Goal: Information Seeking & Learning: Learn about a topic

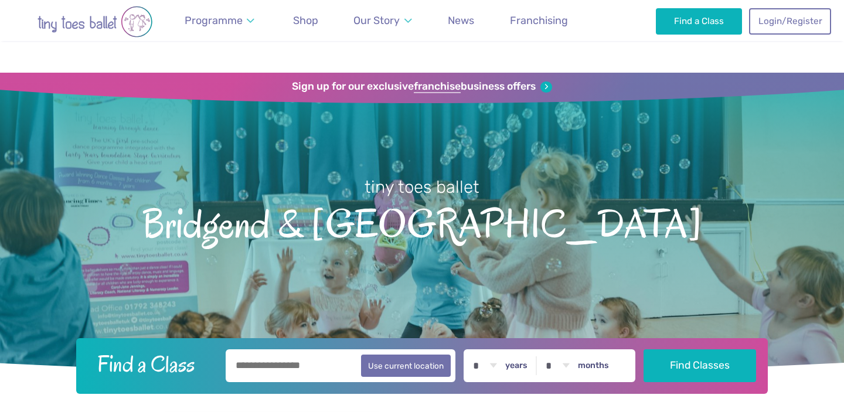
scroll to position [2067, 0]
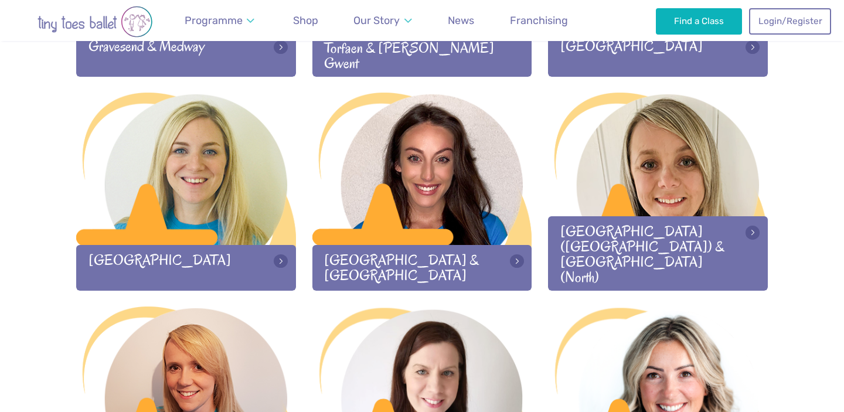
scroll to position [1175, 0]
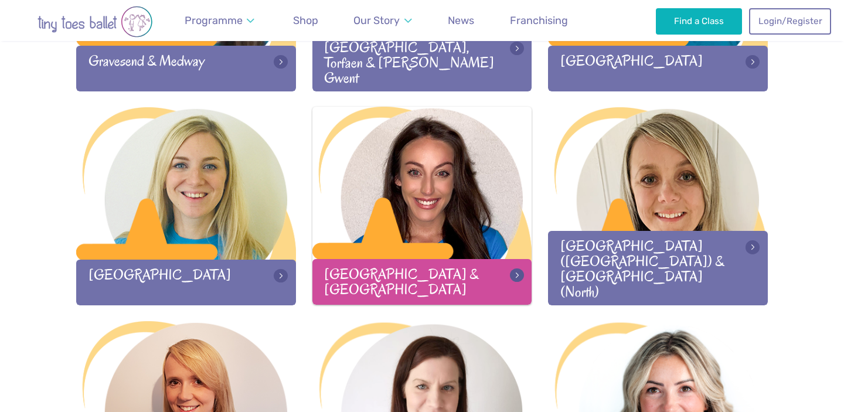
click at [395, 200] on div at bounding box center [422, 184] width 220 height 155
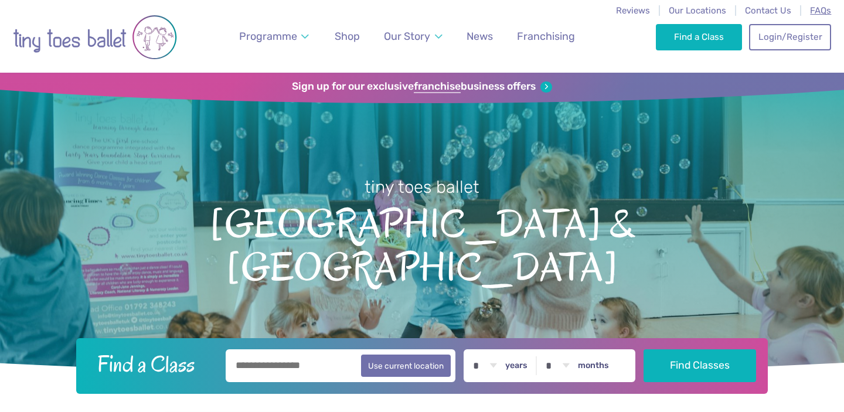
click at [822, 10] on span "FAQs" at bounding box center [820, 10] width 21 height 11
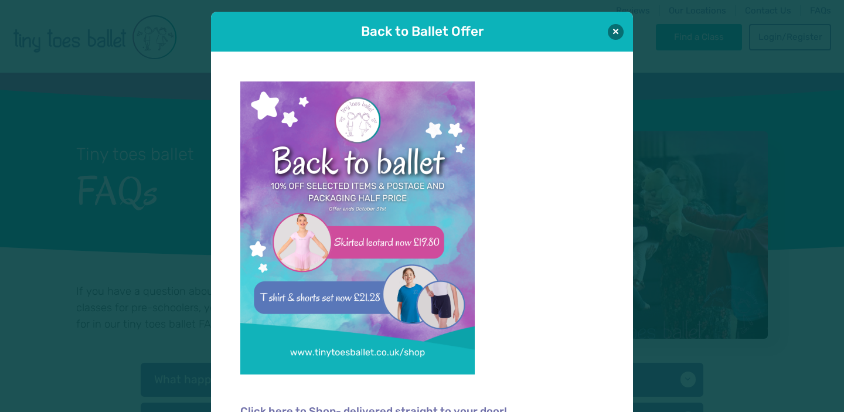
scroll to position [35, 0]
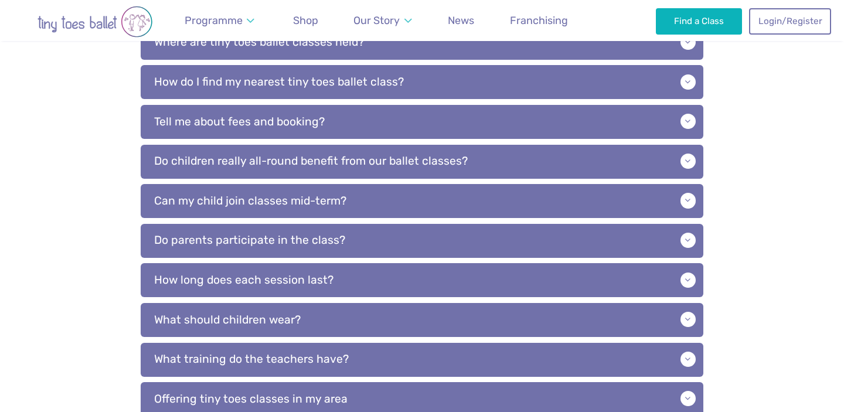
scroll to position [311, 0]
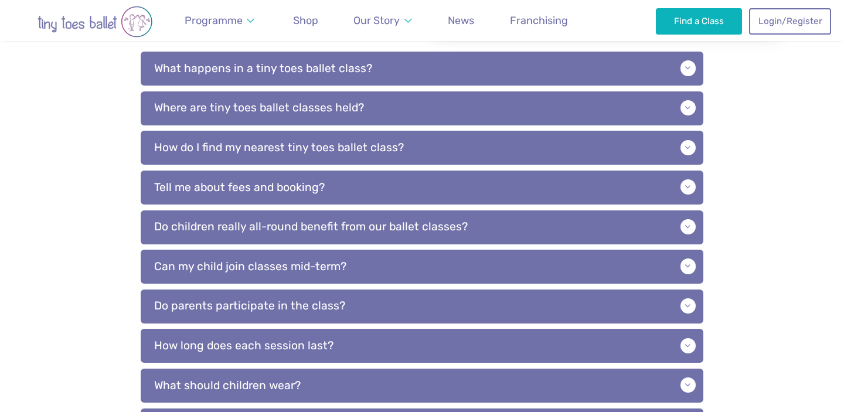
click at [95, 21] on img "Go to home page" at bounding box center [95, 22] width 164 height 32
